Goal: Use online tool/utility: Utilize a website feature to perform a specific function

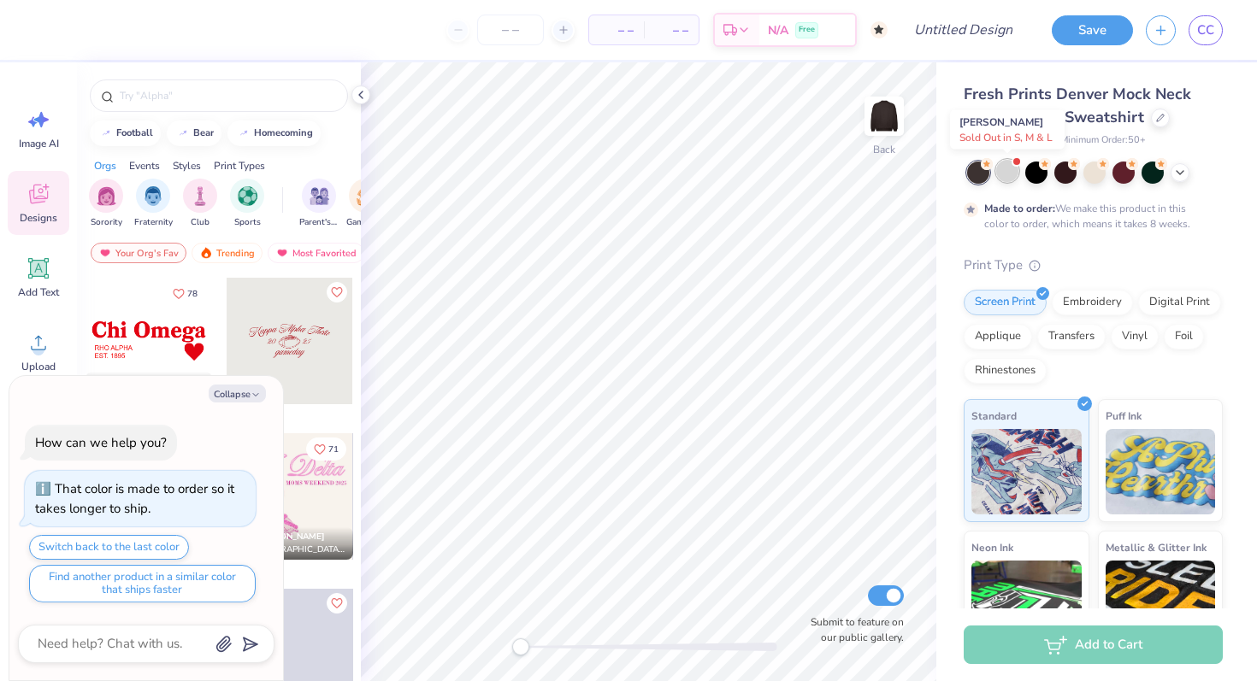
click at [1006, 174] on div at bounding box center [1007, 171] width 22 height 22
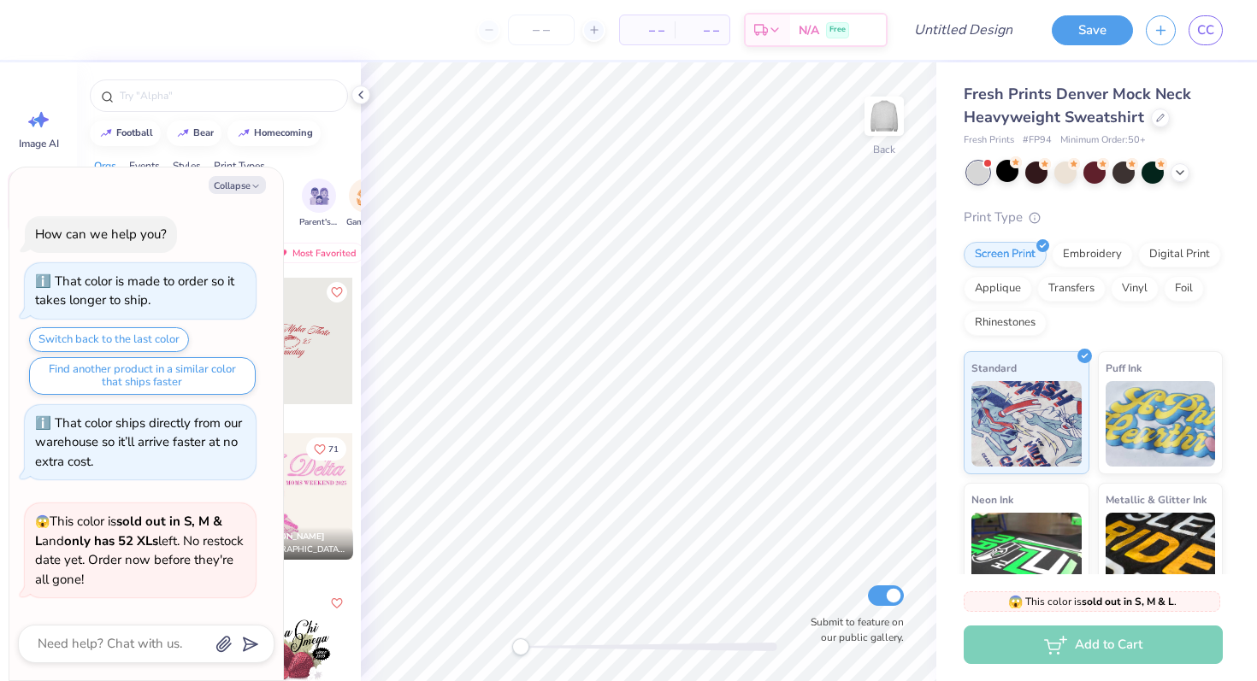
scroll to position [360, 0]
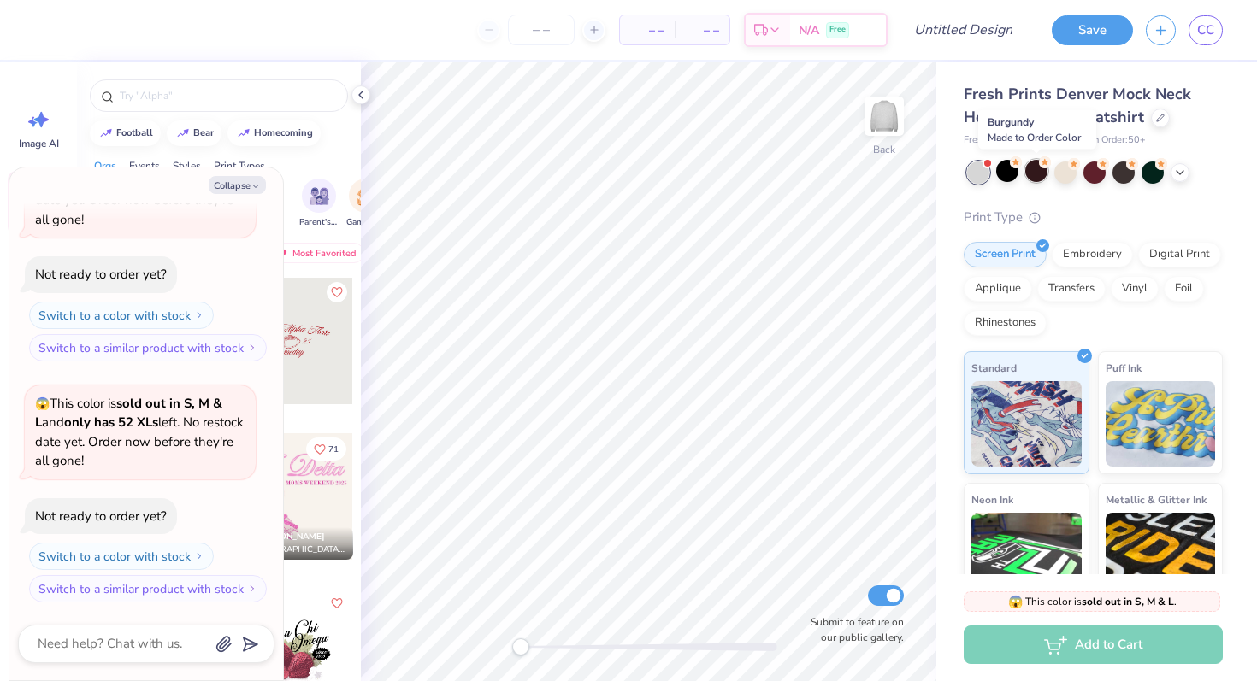
click at [1034, 175] on div at bounding box center [1036, 171] width 22 height 22
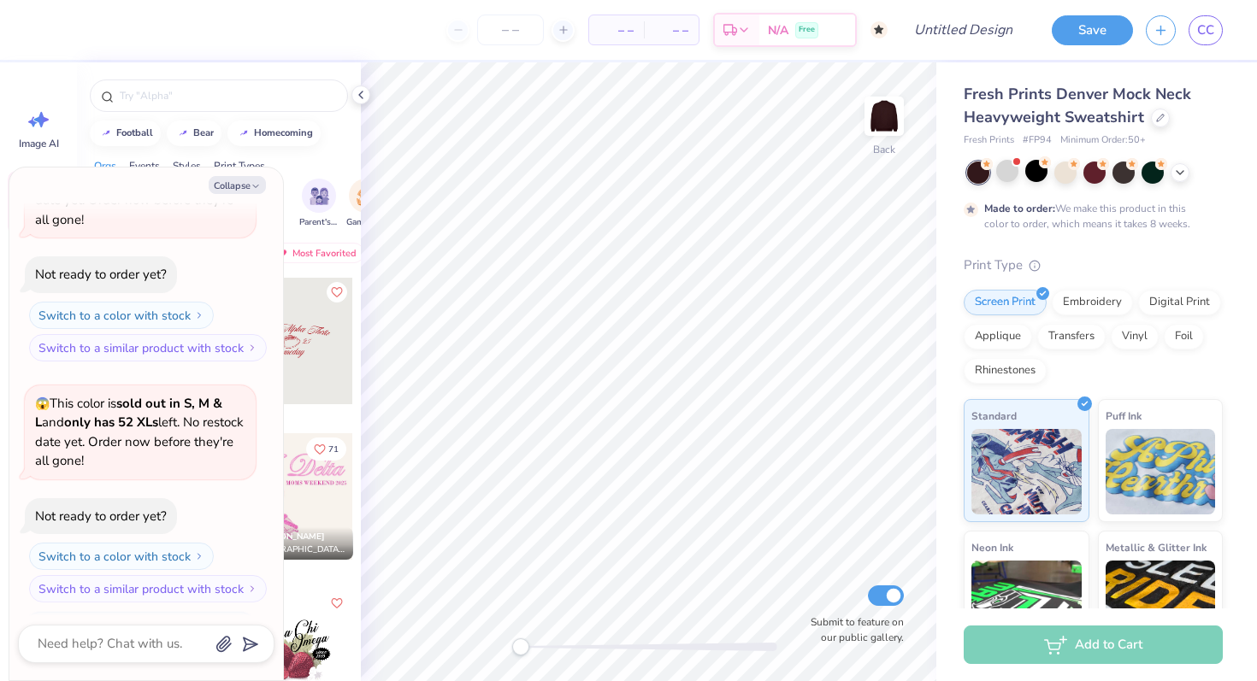
scroll to position [502, 0]
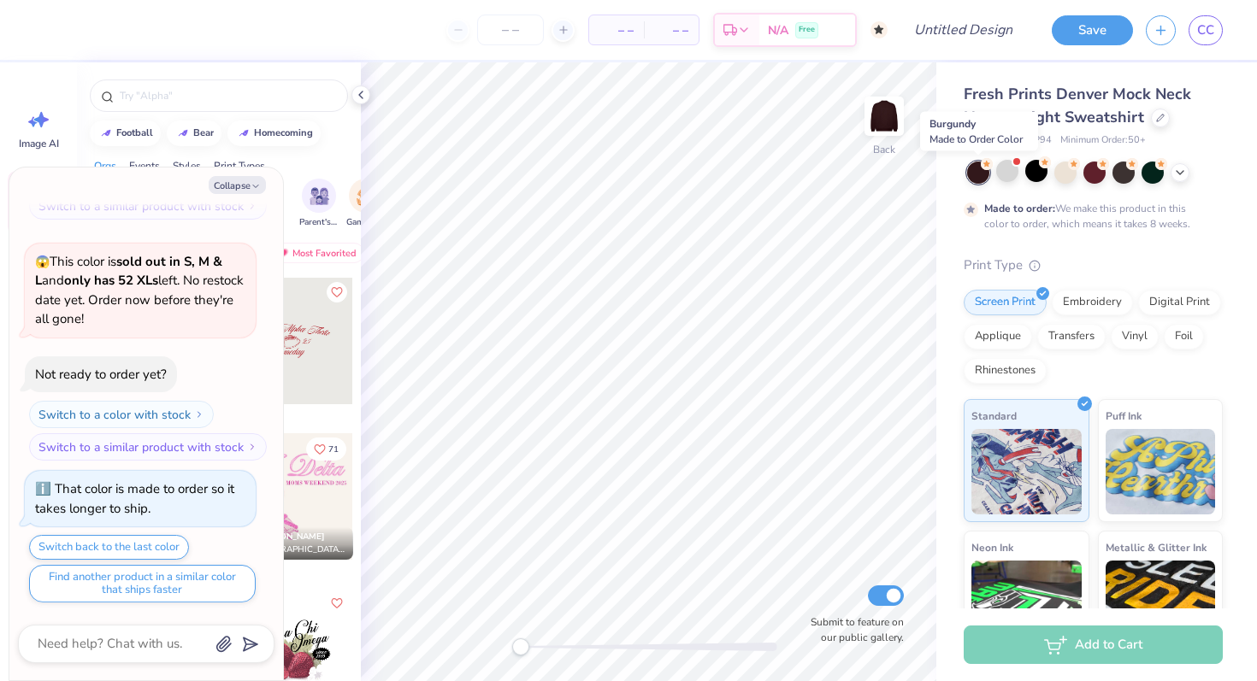
click at [975, 178] on div at bounding box center [978, 173] width 22 height 22
click at [1007, 178] on div at bounding box center [1007, 171] width 22 height 22
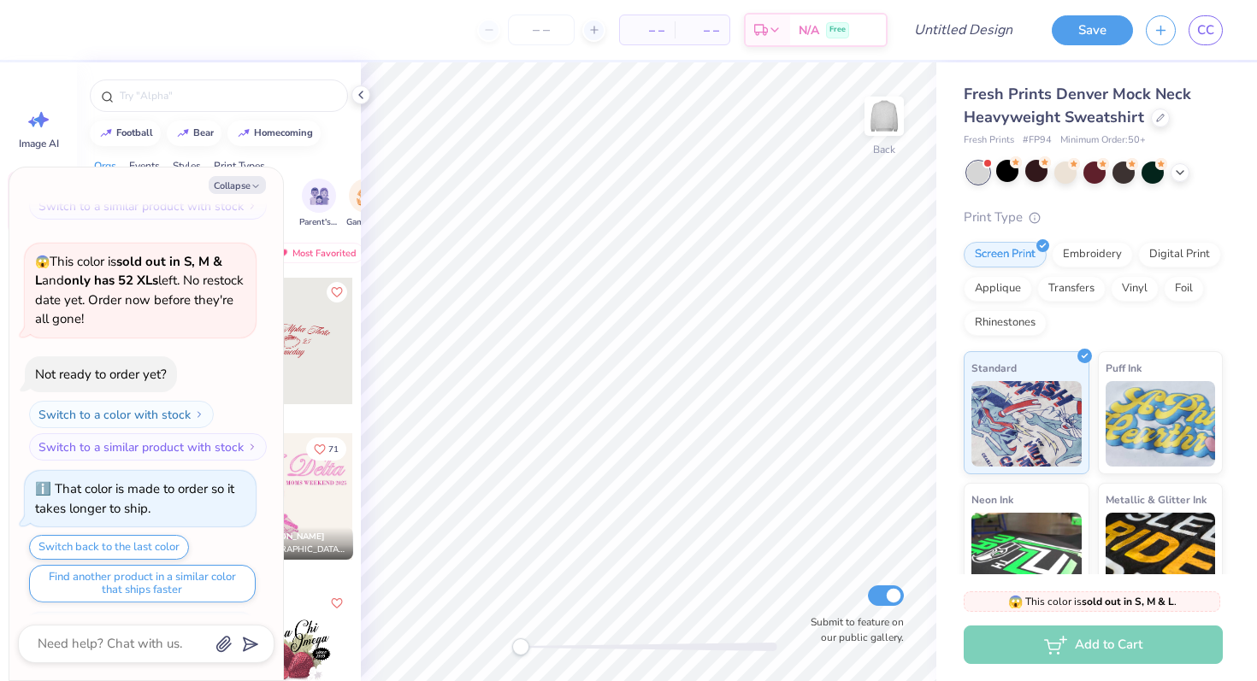
scroll to position [828, 0]
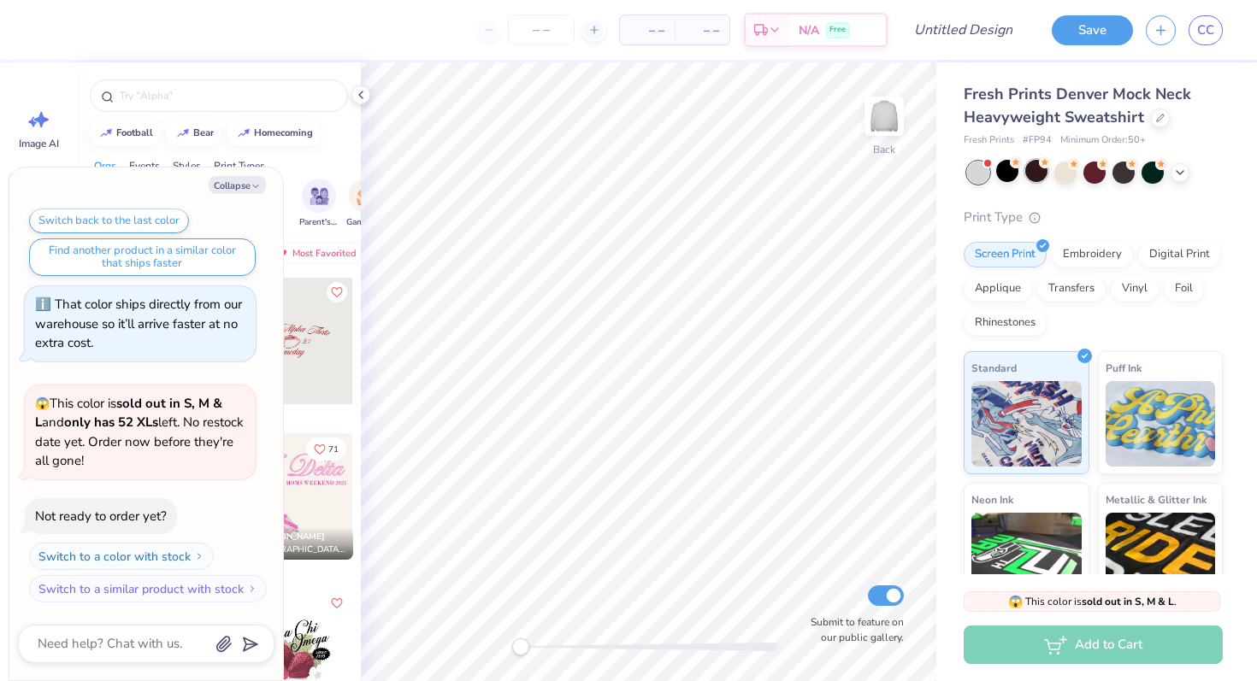
click at [1034, 178] on div at bounding box center [1036, 171] width 22 height 22
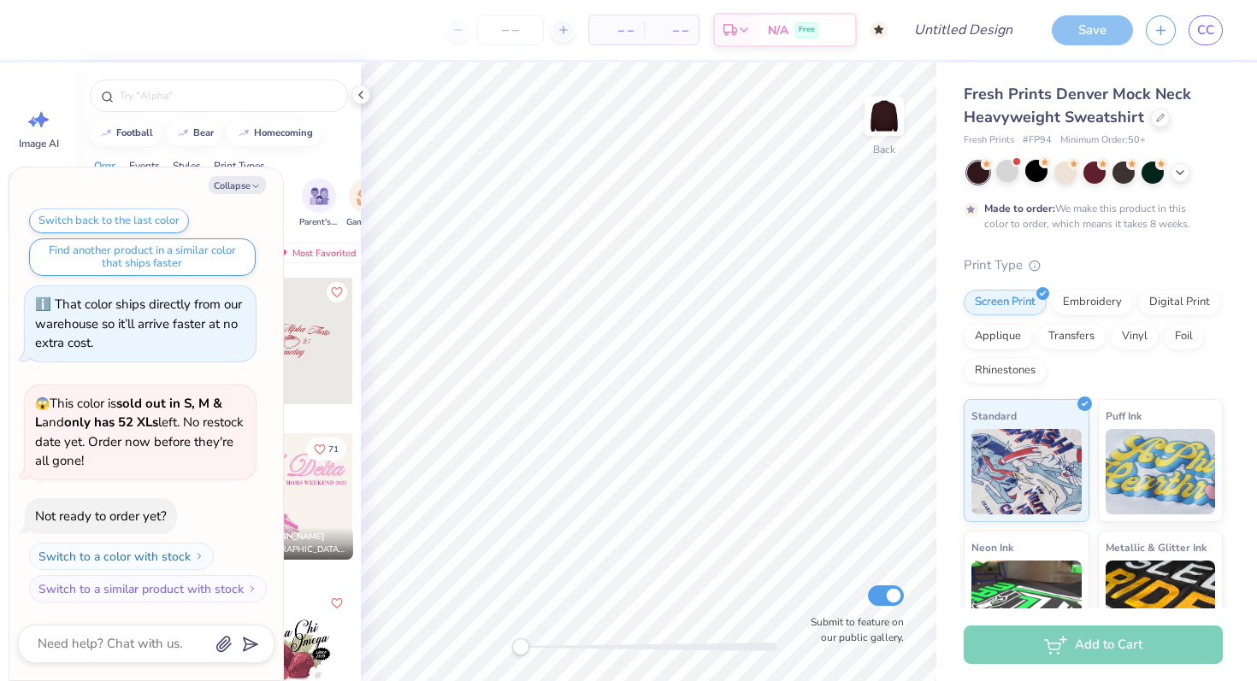
scroll to position [970, 0]
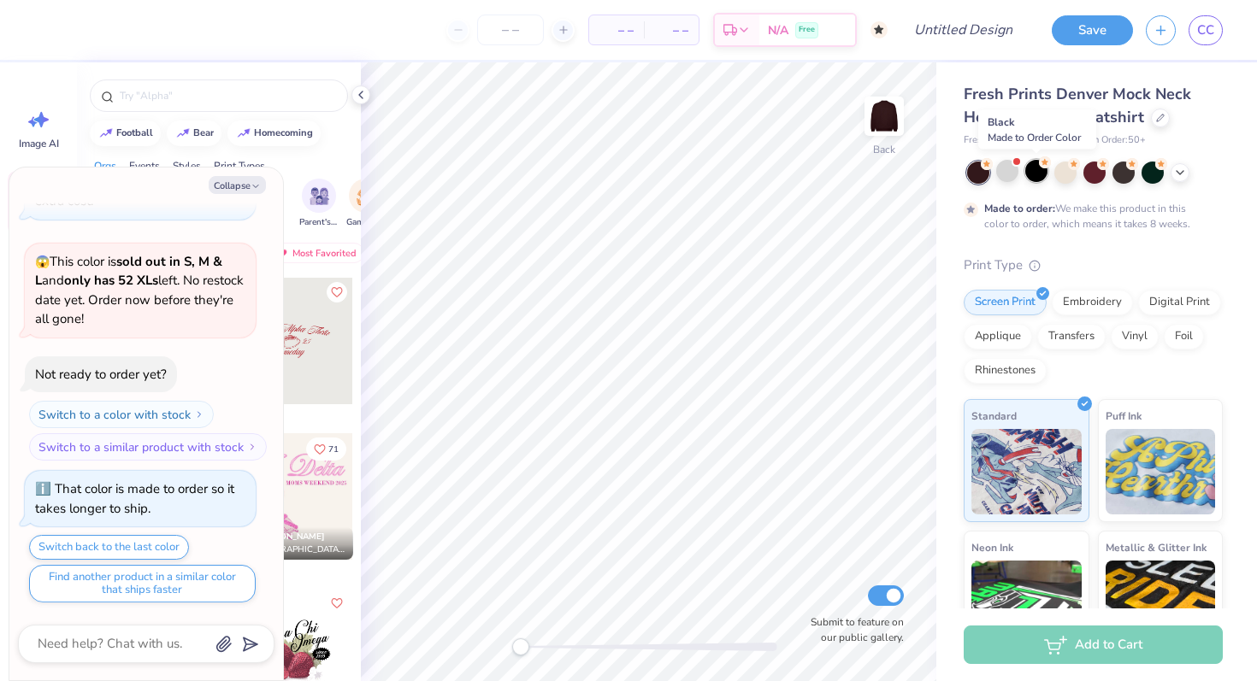
click at [1032, 176] on div at bounding box center [1036, 171] width 22 height 22
click at [1122, 176] on div at bounding box center [1123, 171] width 22 height 22
click at [247, 185] on button "Collapse" at bounding box center [237, 185] width 57 height 18
type textarea "x"
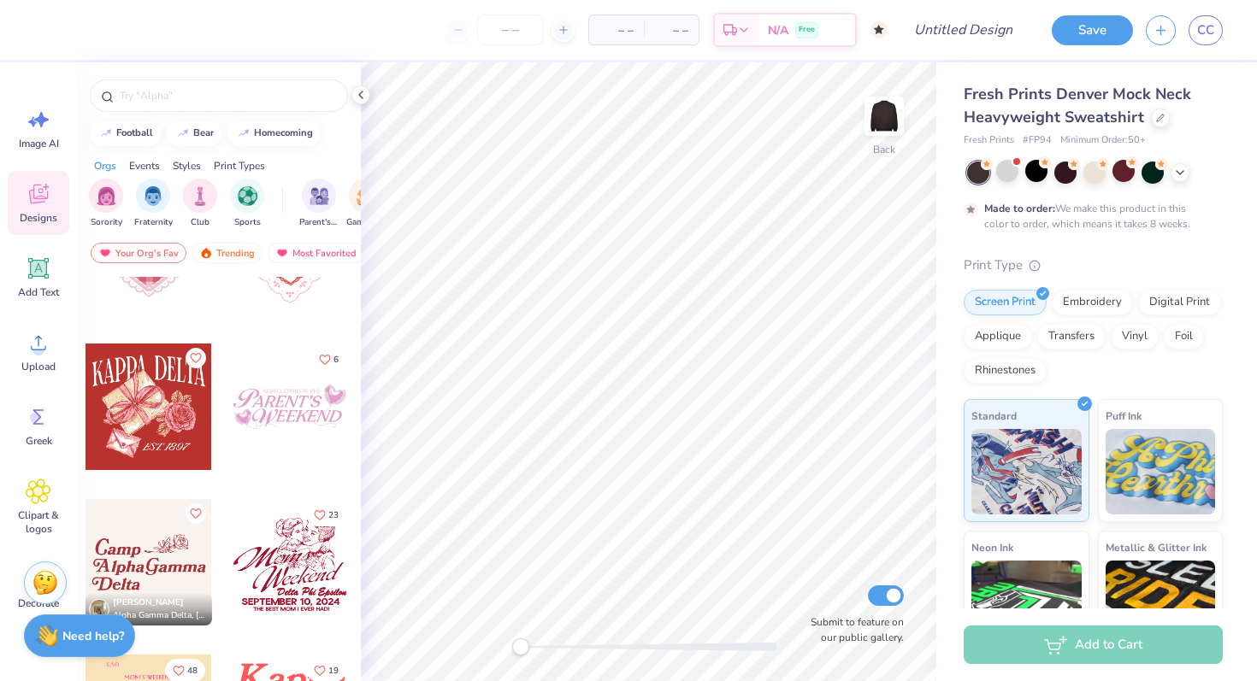
scroll to position [0, 0]
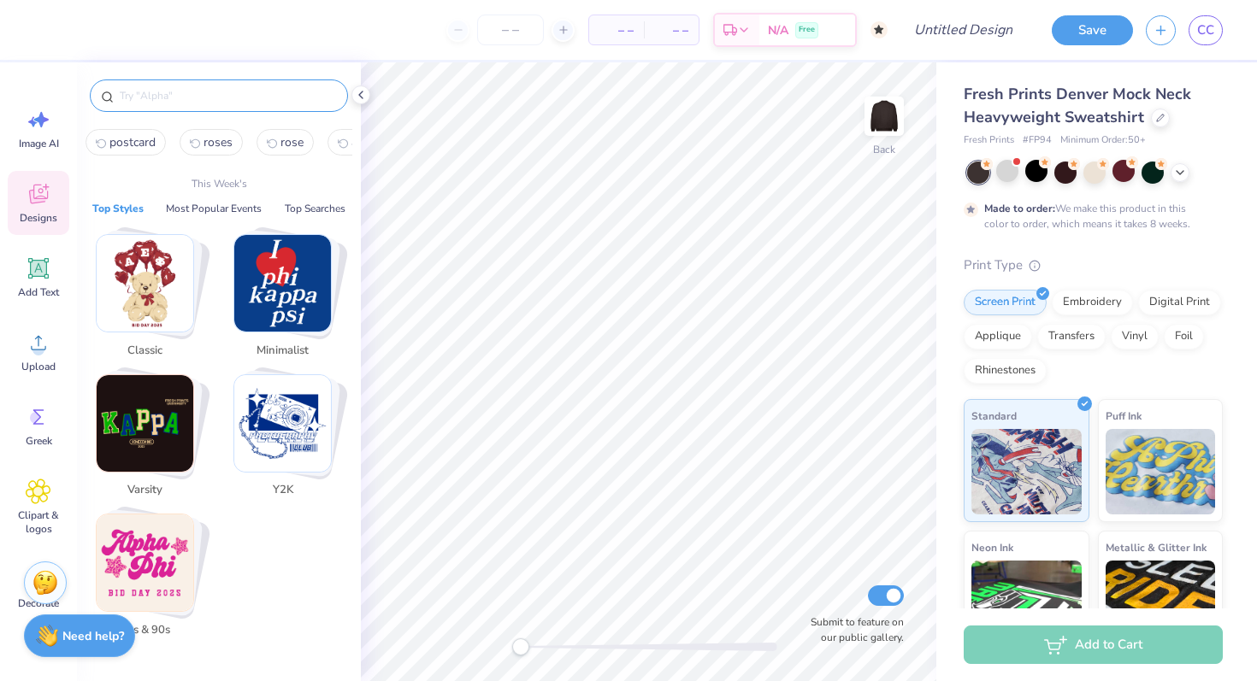
click at [164, 95] on input "text" at bounding box center [227, 95] width 219 height 17
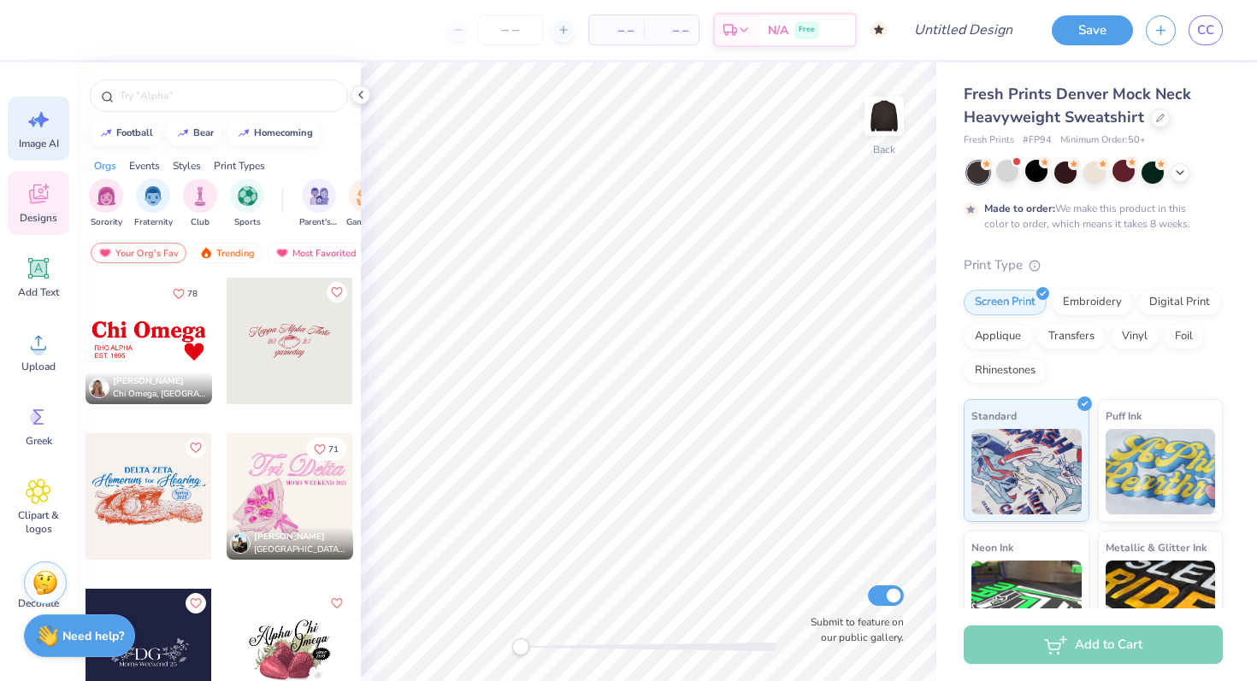
click at [25, 127] on div "Image AI" at bounding box center [39, 129] width 62 height 64
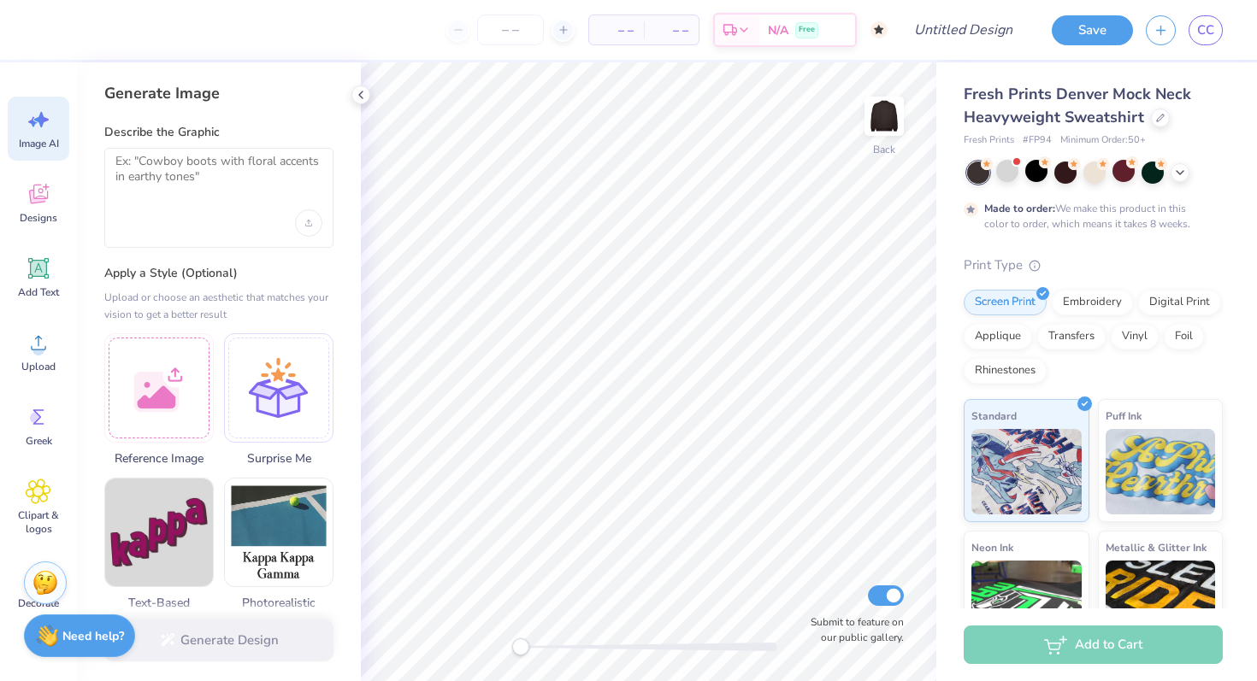
click at [191, 232] on div at bounding box center [218, 222] width 207 height 27
click at [173, 177] on textarea at bounding box center [218, 175] width 207 height 43
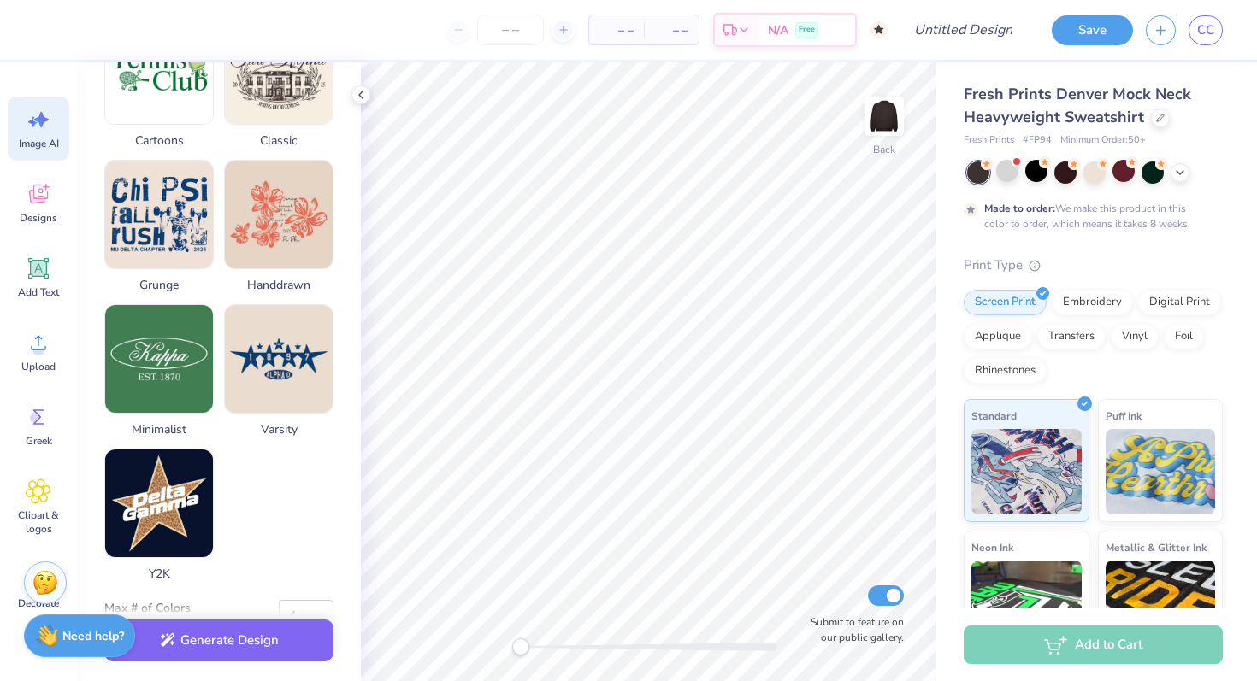
scroll to position [794, 0]
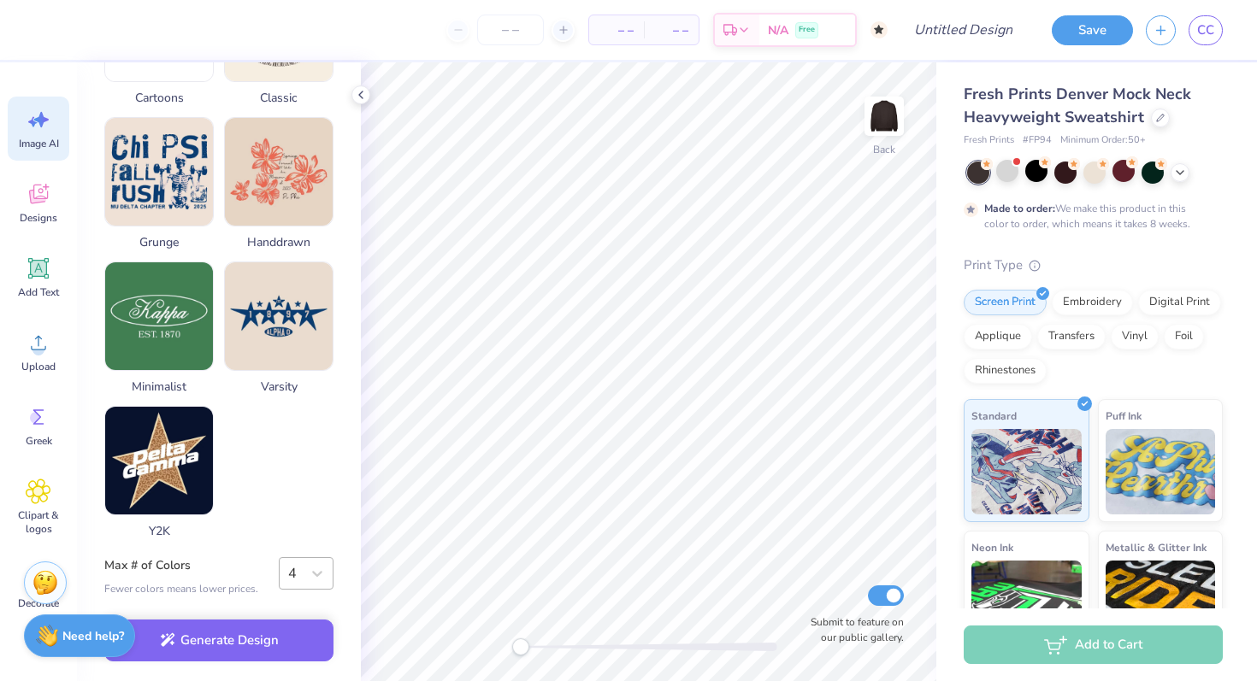
click at [294, 568] on div "4" at bounding box center [294, 573] width 12 height 21
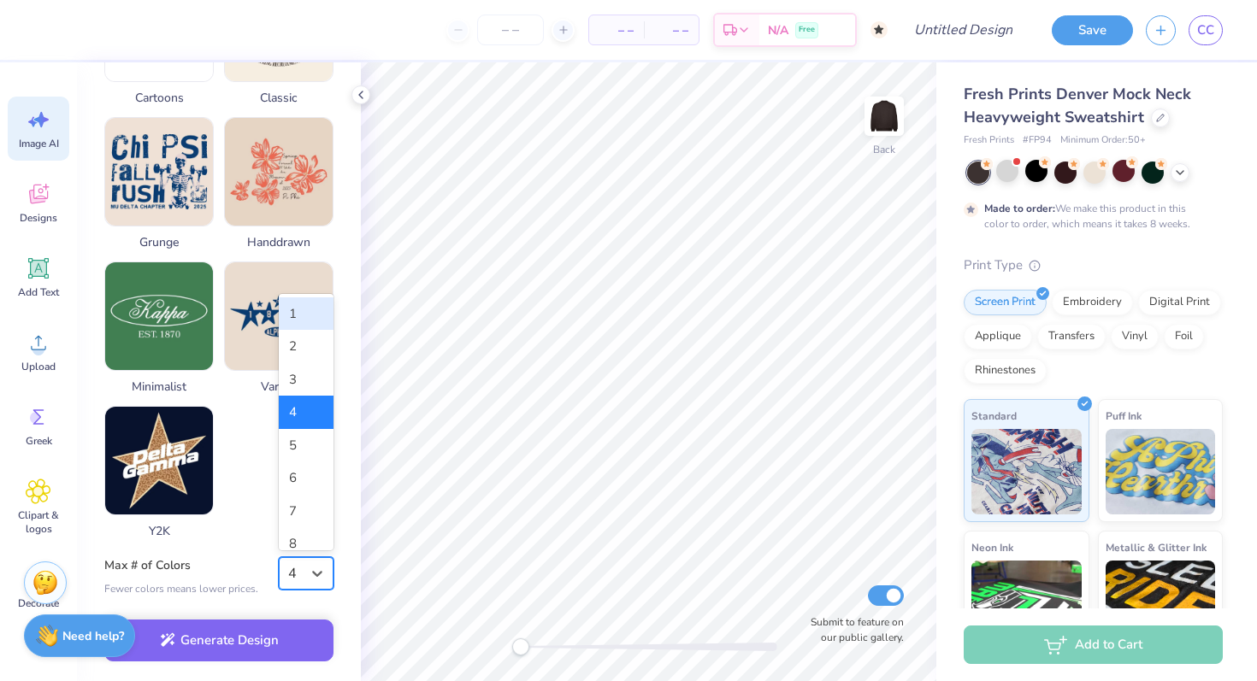
click at [298, 315] on div "1" at bounding box center [306, 314] width 55 height 33
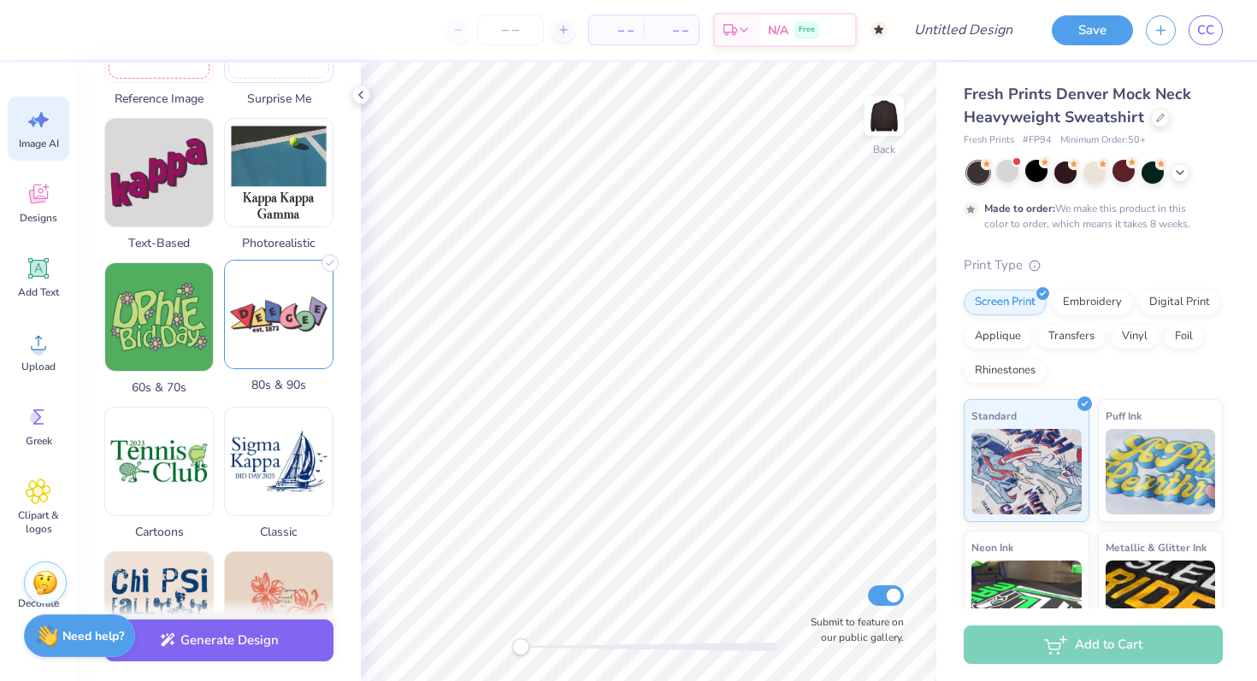
scroll to position [420, 0]
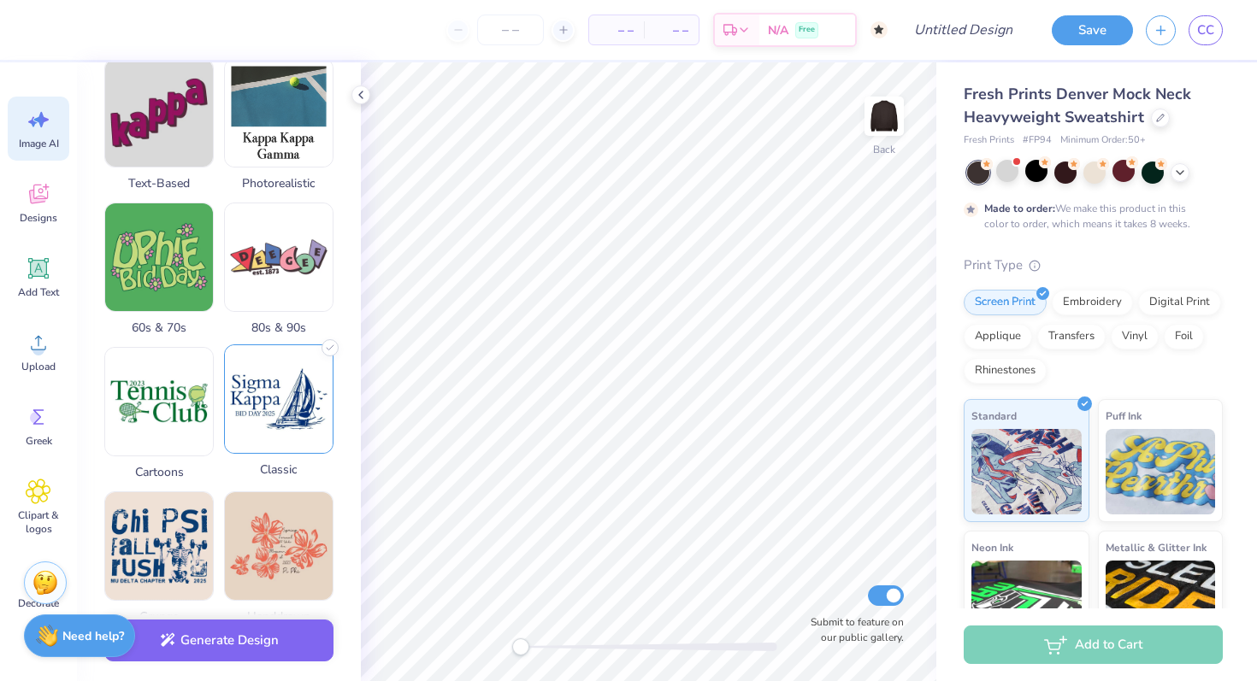
click at [260, 417] on img at bounding box center [279, 399] width 108 height 108
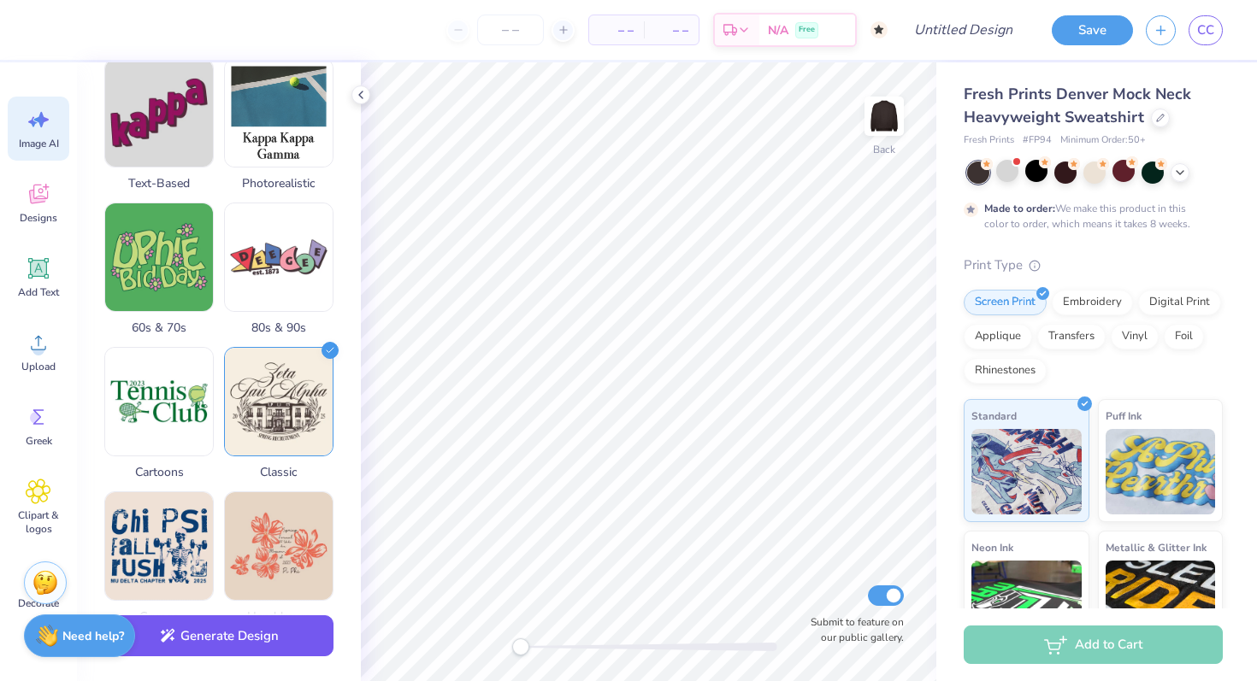
click at [245, 642] on button "Generate Design" at bounding box center [218, 637] width 229 height 42
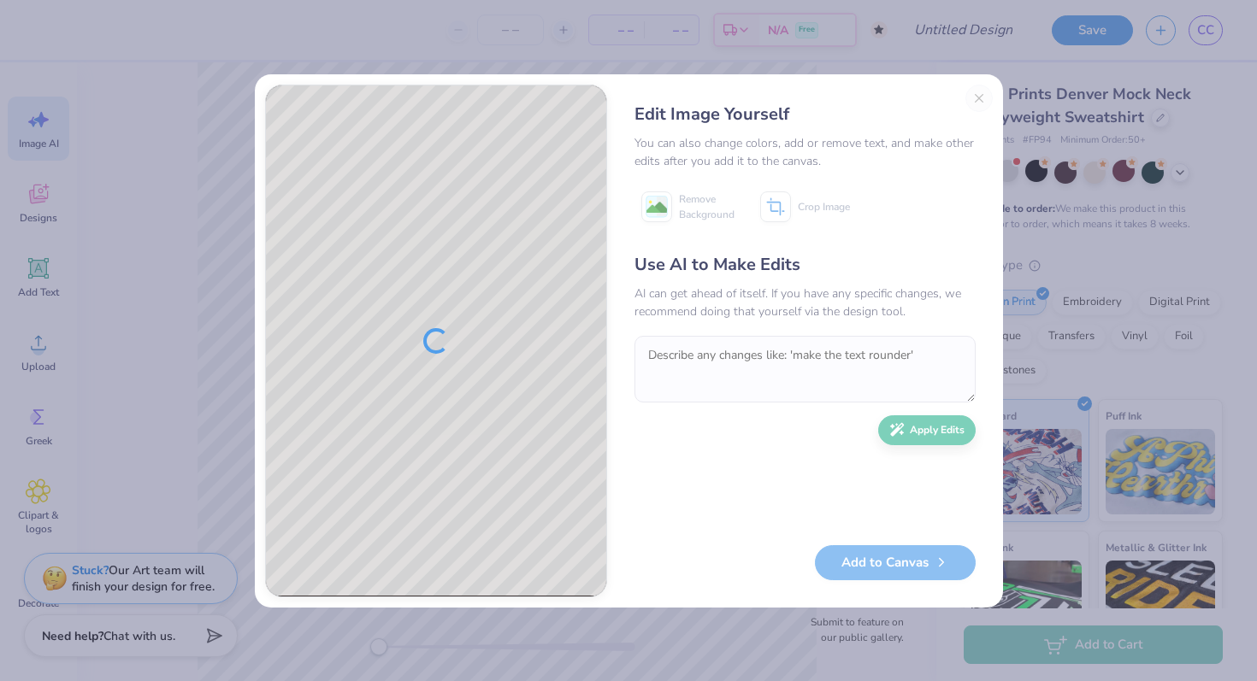
click at [974, 97] on div "Edit Image Yourself You can also change colors, add or remove text, and make ot…" at bounding box center [804, 341] width 375 height 513
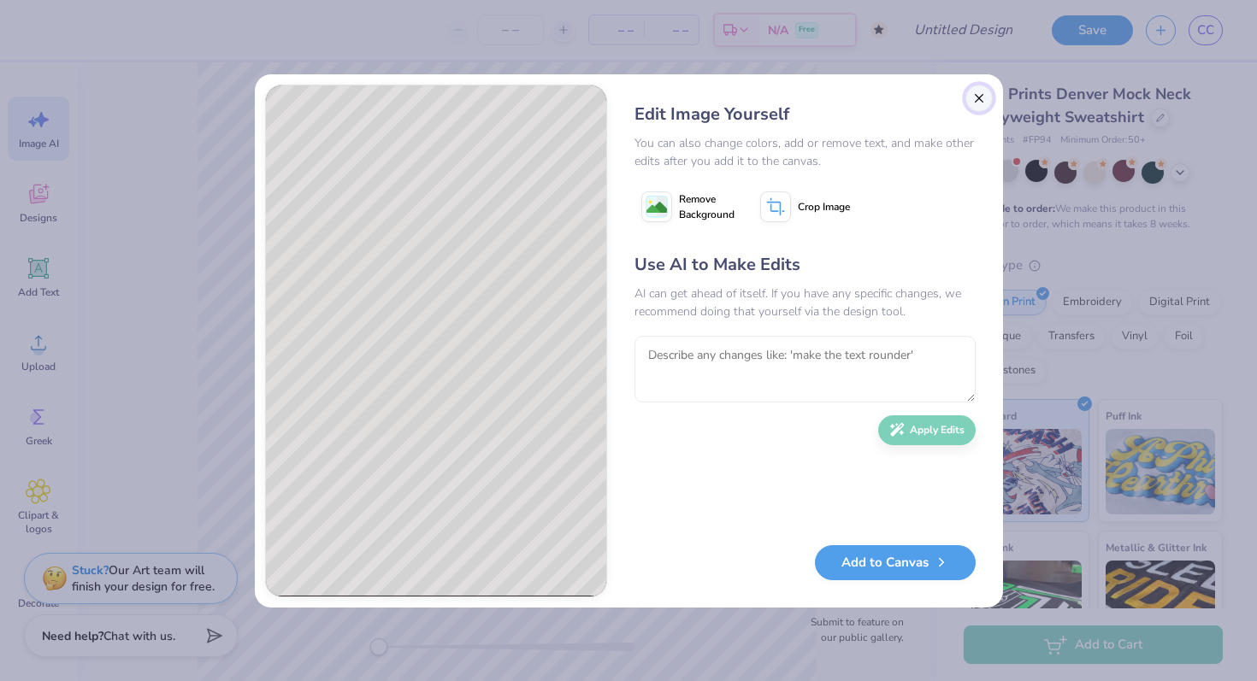
click at [975, 102] on button "Close" at bounding box center [978, 98] width 27 height 27
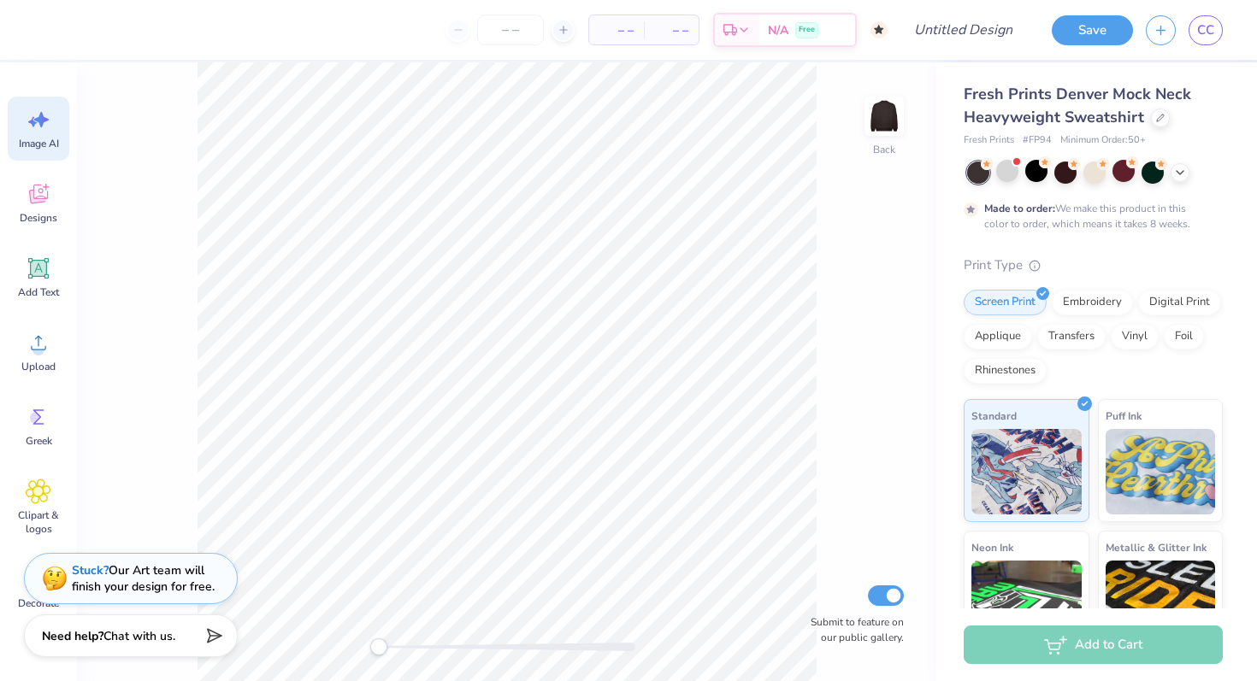
click at [39, 136] on div "Image AI" at bounding box center [39, 129] width 62 height 64
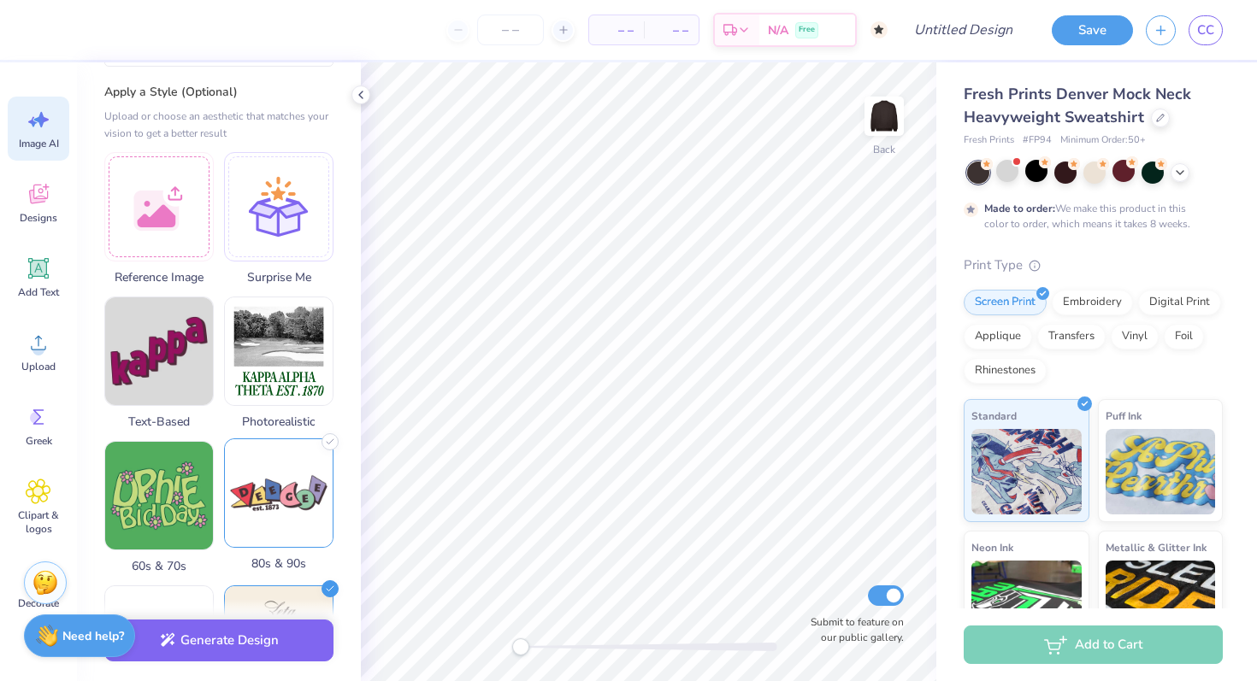
scroll to position [0, 0]
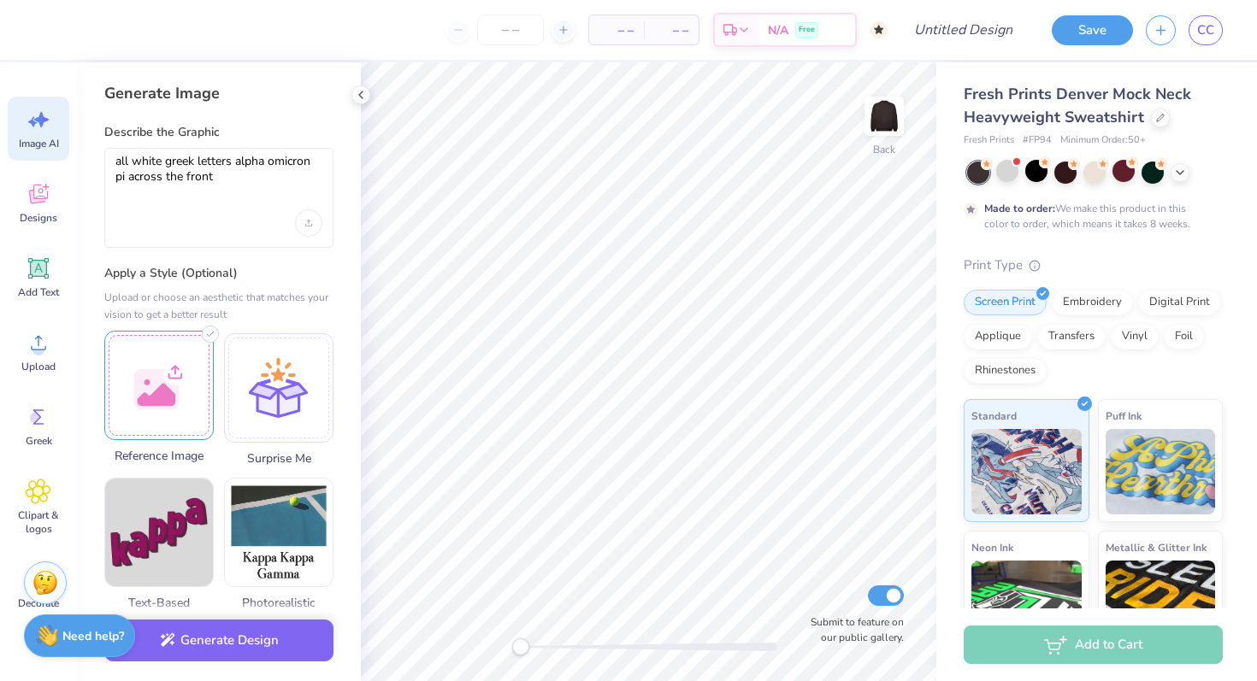
click at [171, 386] on div at bounding box center [158, 385] width 109 height 109
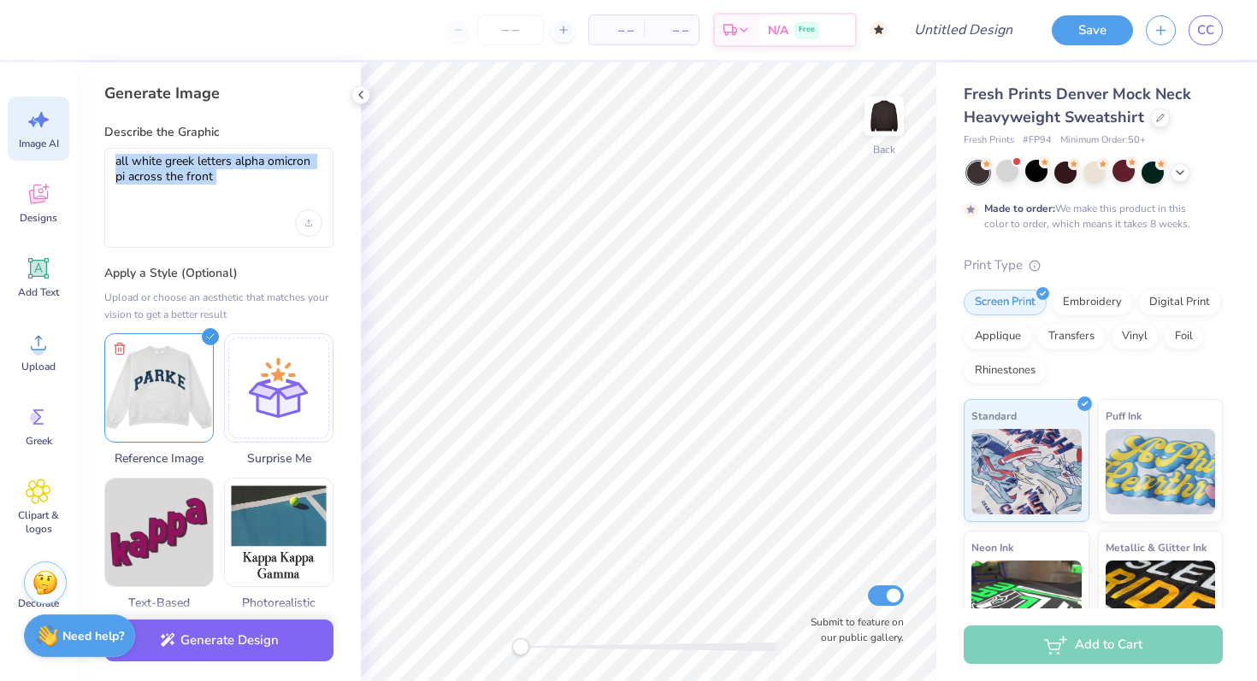
click at [200, 209] on div "all white greek letters alpha omicron pi across the front" at bounding box center [218, 198] width 229 height 100
click at [235, 171] on textarea "all white greek letters alpha omicron pi across the front" at bounding box center [218, 175] width 207 height 43
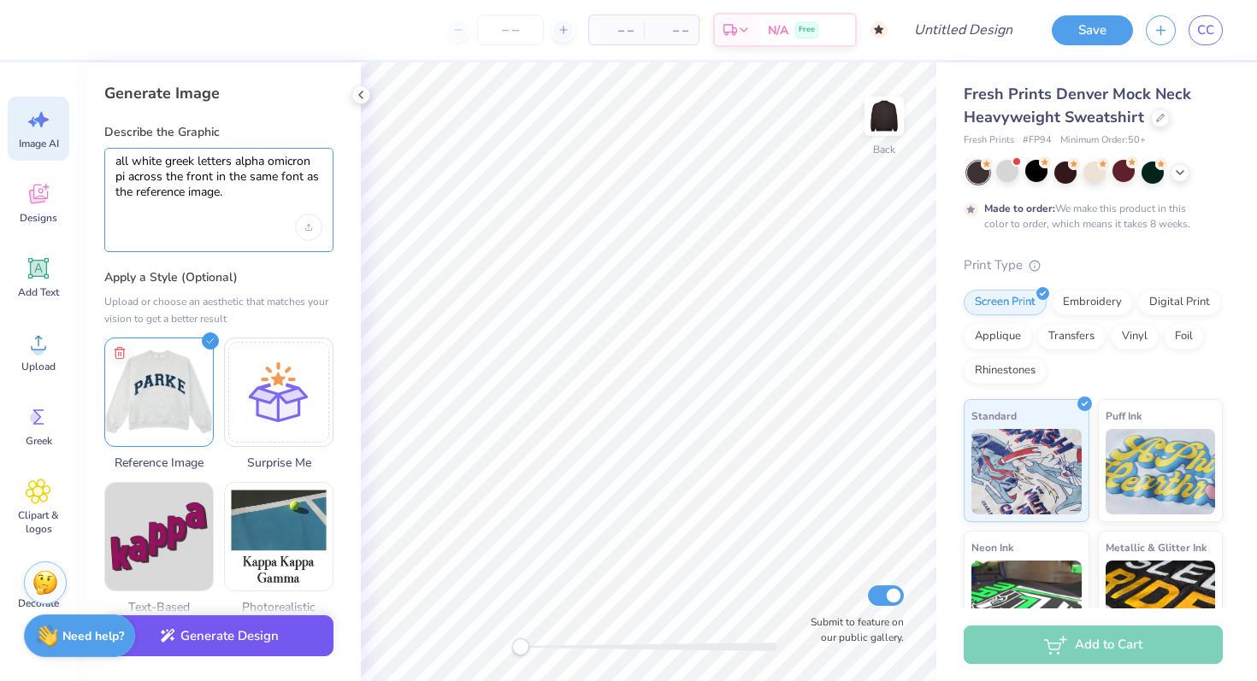
type textarea "all white greek letters alpha omicron pi across the front in the same font as t…"
click at [182, 631] on button "Generate Design" at bounding box center [218, 637] width 229 height 42
